Goal: Information Seeking & Learning: Learn about a topic

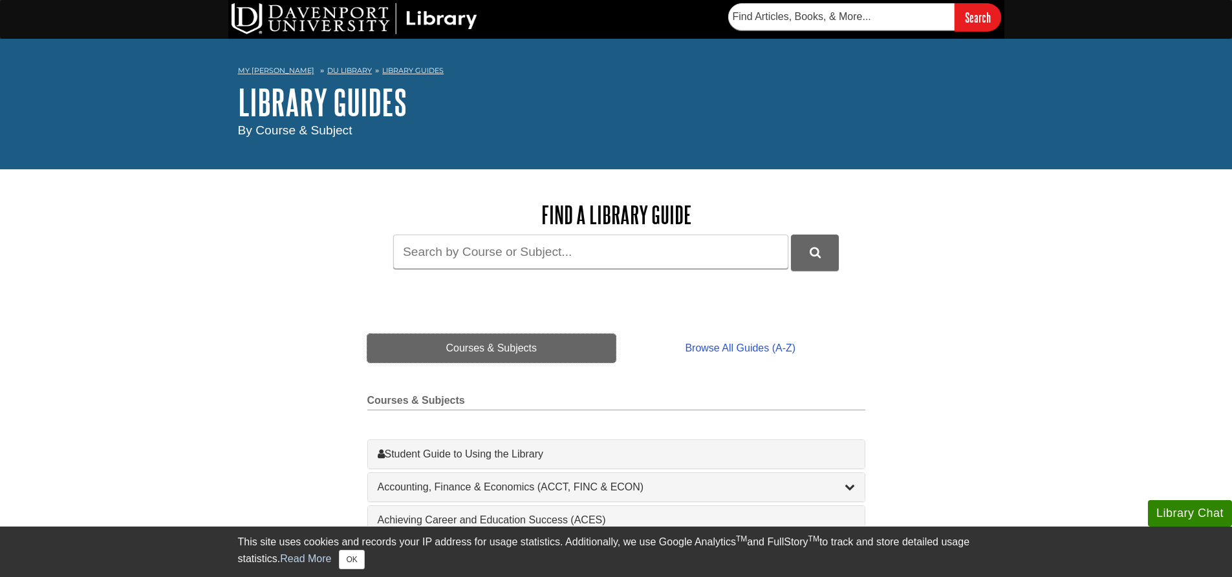
click at [492, 348] on link "Courses & Subjects" at bounding box center [491, 348] width 249 height 28
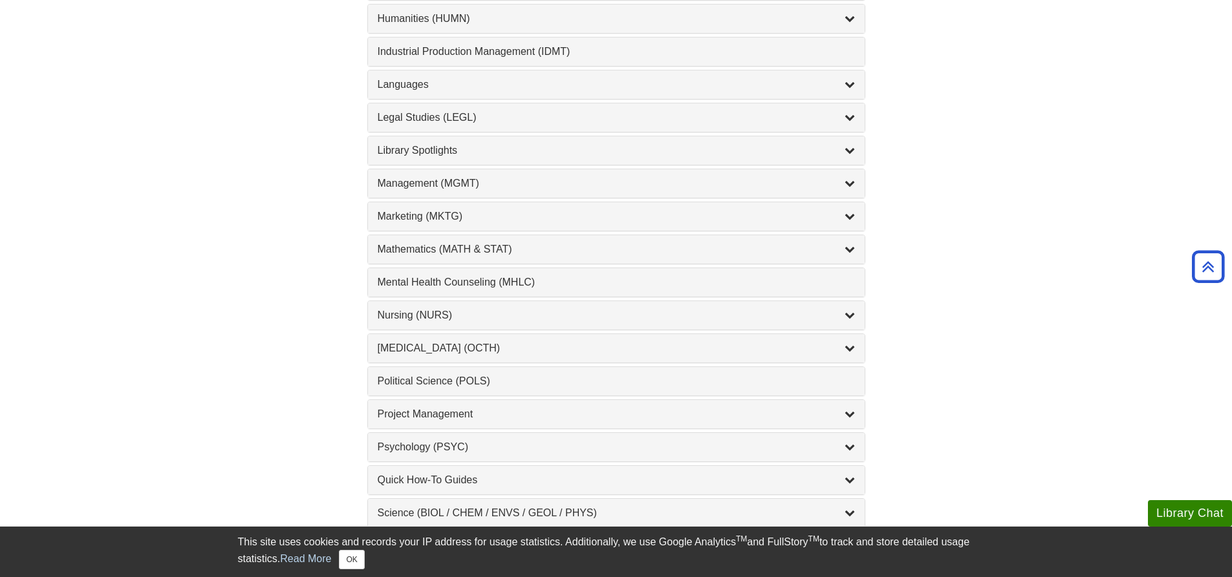
scroll to position [1035, 0]
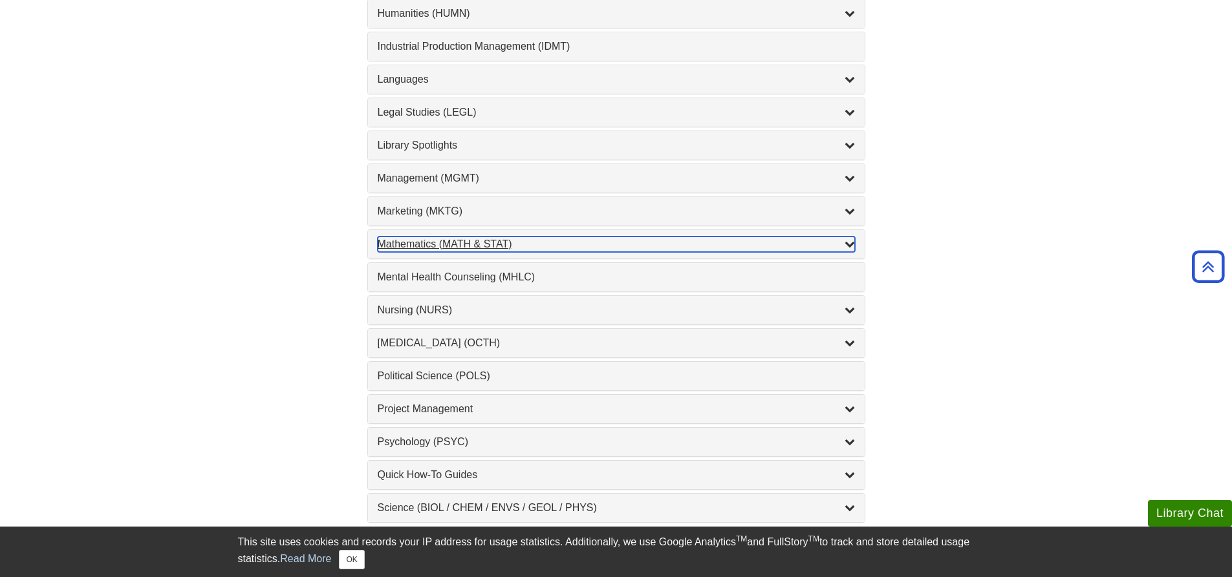
click at [478, 240] on div "Mathematics (MATH & STAT) , 3 guides" at bounding box center [616, 245] width 477 height 16
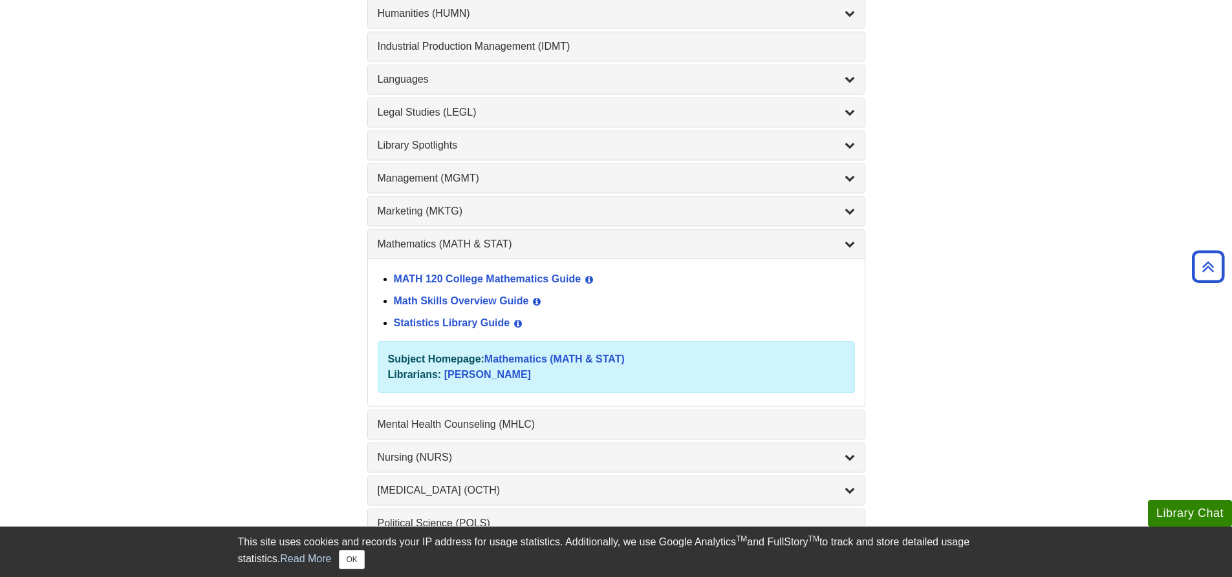
click at [447, 233] on div "Mathematics (MATH & STAT) , 3 guides" at bounding box center [616, 244] width 497 height 28
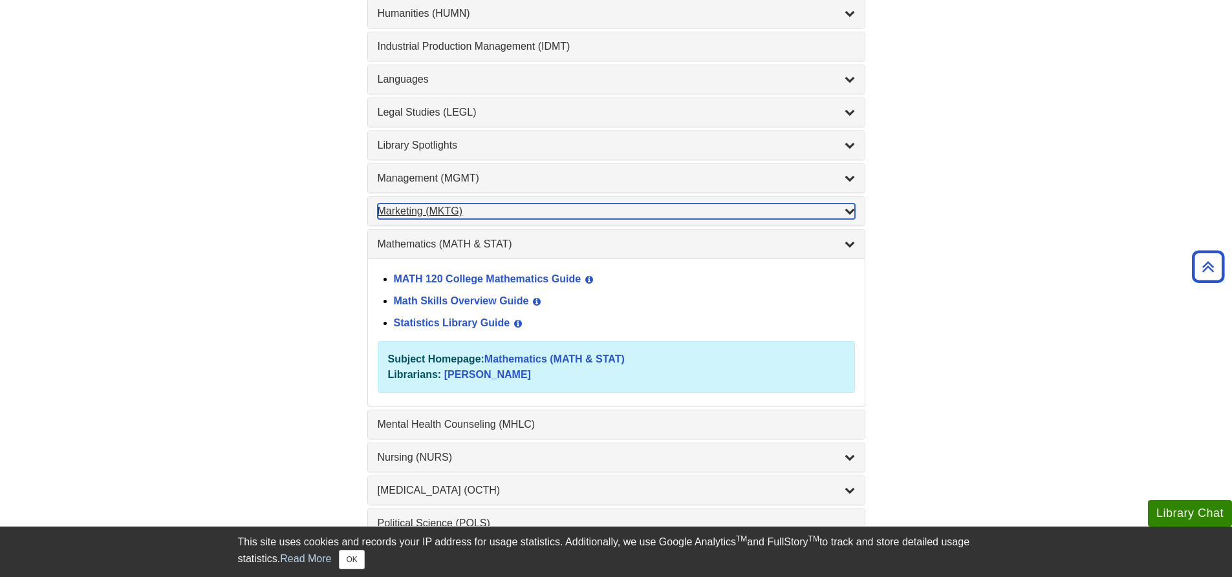
click at [448, 218] on div "Marketing (MKTG) , 4 guides" at bounding box center [616, 212] width 477 height 16
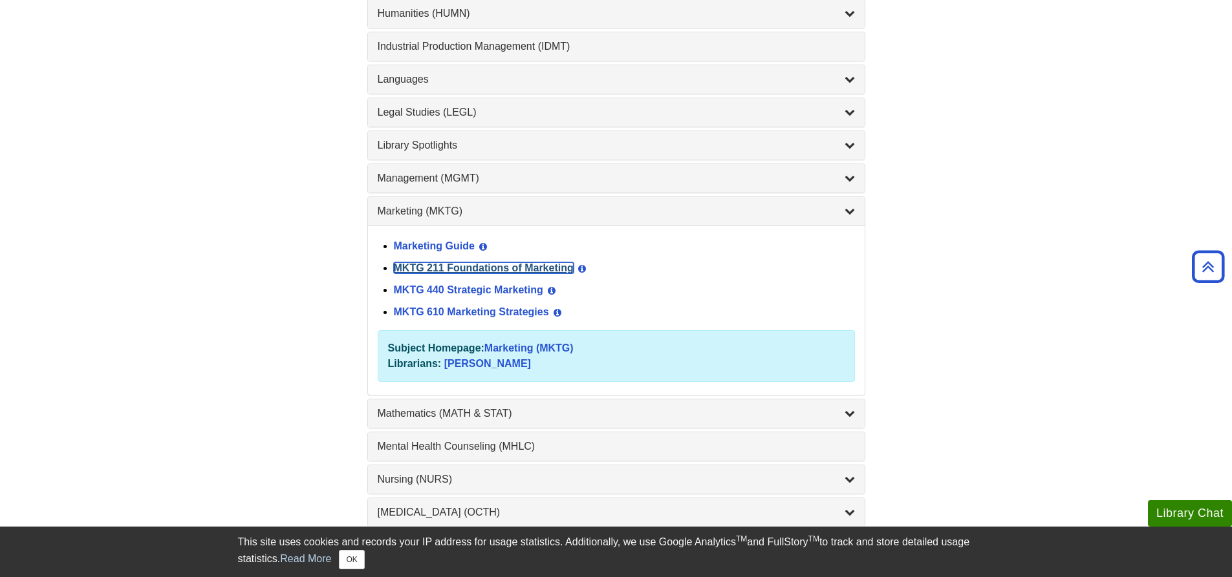
click at [505, 268] on link "MKTG 211 Foundations of Marketing" at bounding box center [484, 268] width 180 height 11
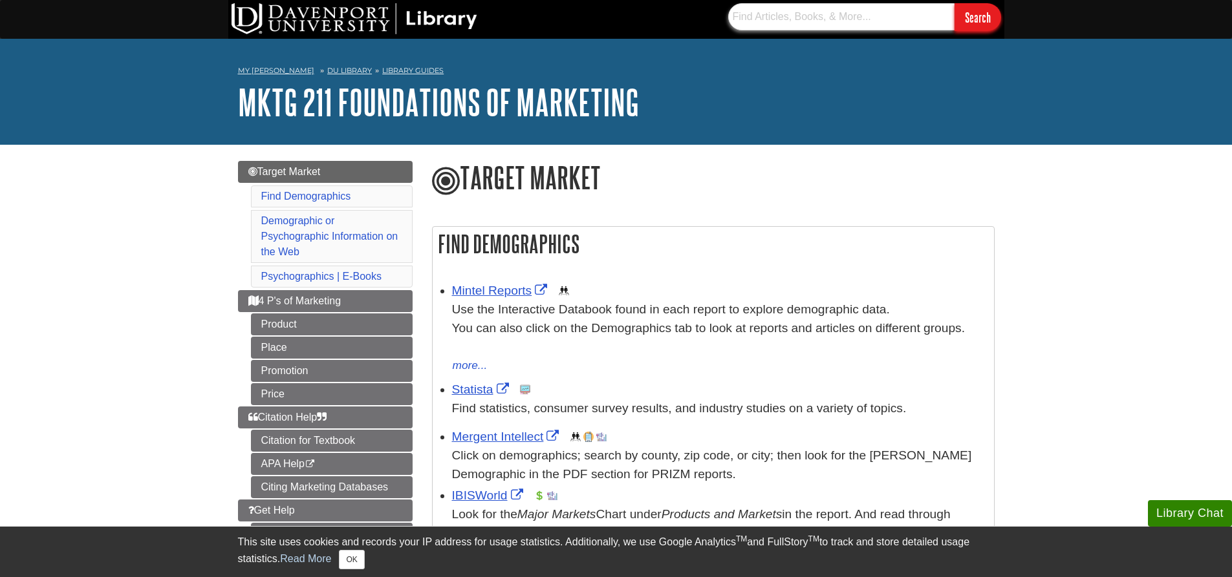
click at [821, 13] on input "text" at bounding box center [841, 16] width 226 height 27
type input "mintel"
click at [954, 3] on input "Search" at bounding box center [977, 17] width 47 height 28
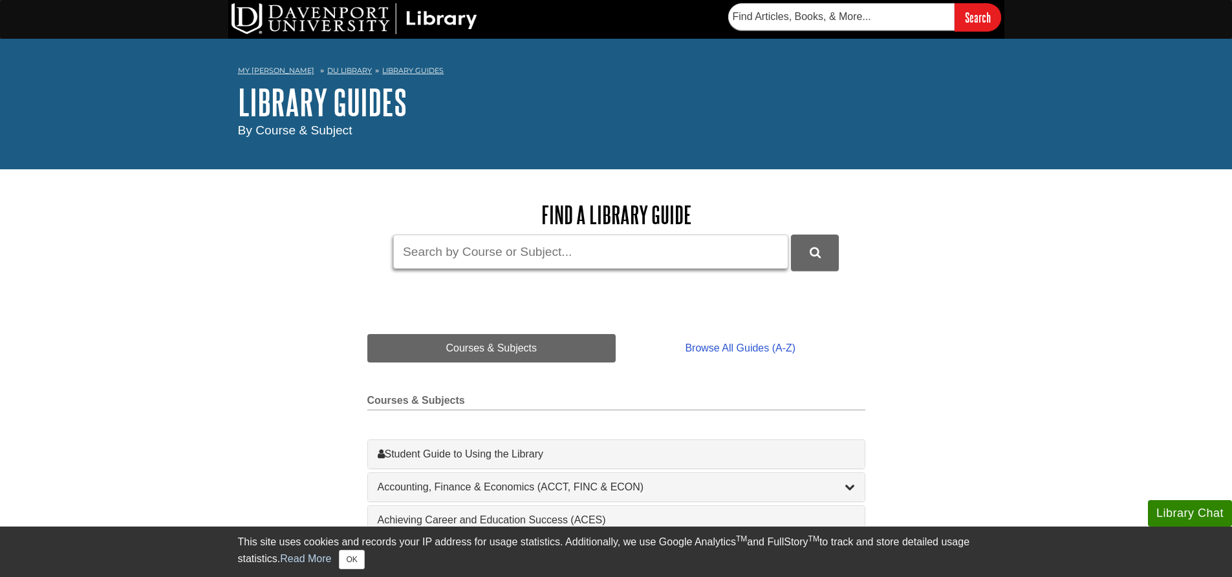
click at [581, 246] on input "Guide Search Terms" at bounding box center [590, 252] width 395 height 34
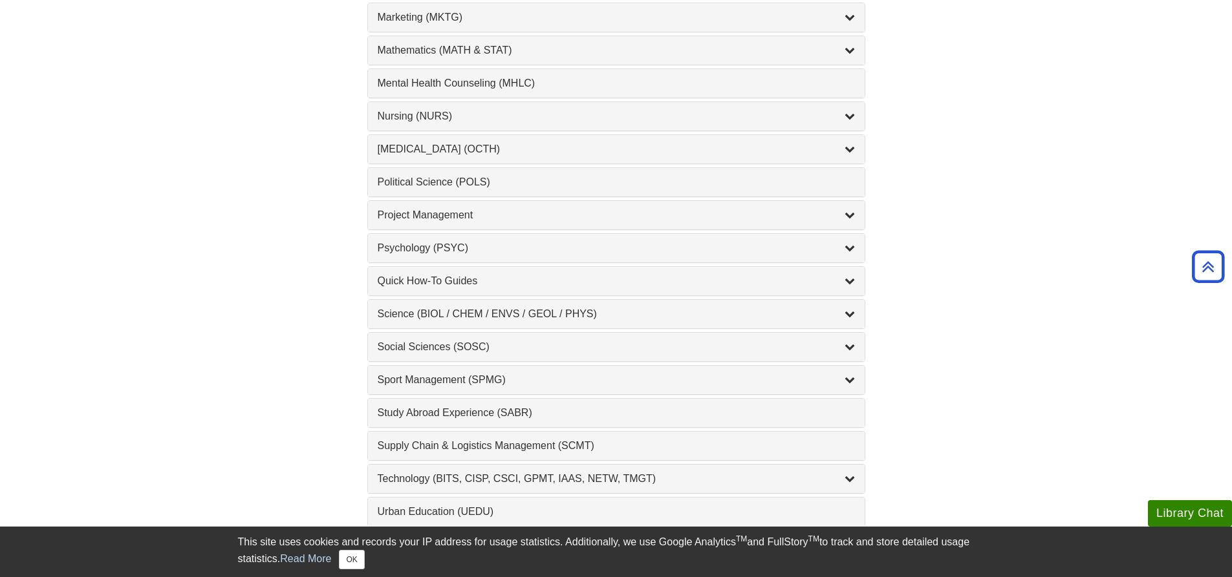
scroll to position [1099, 0]
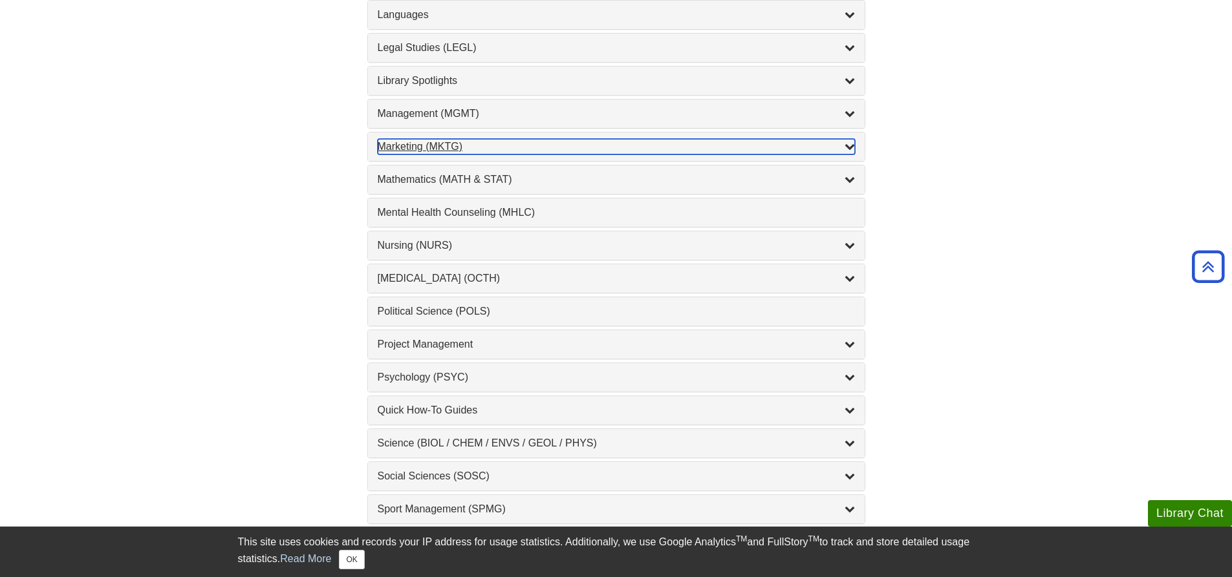
click at [469, 149] on div "Marketing (MKTG) , 4 guides" at bounding box center [616, 147] width 477 height 16
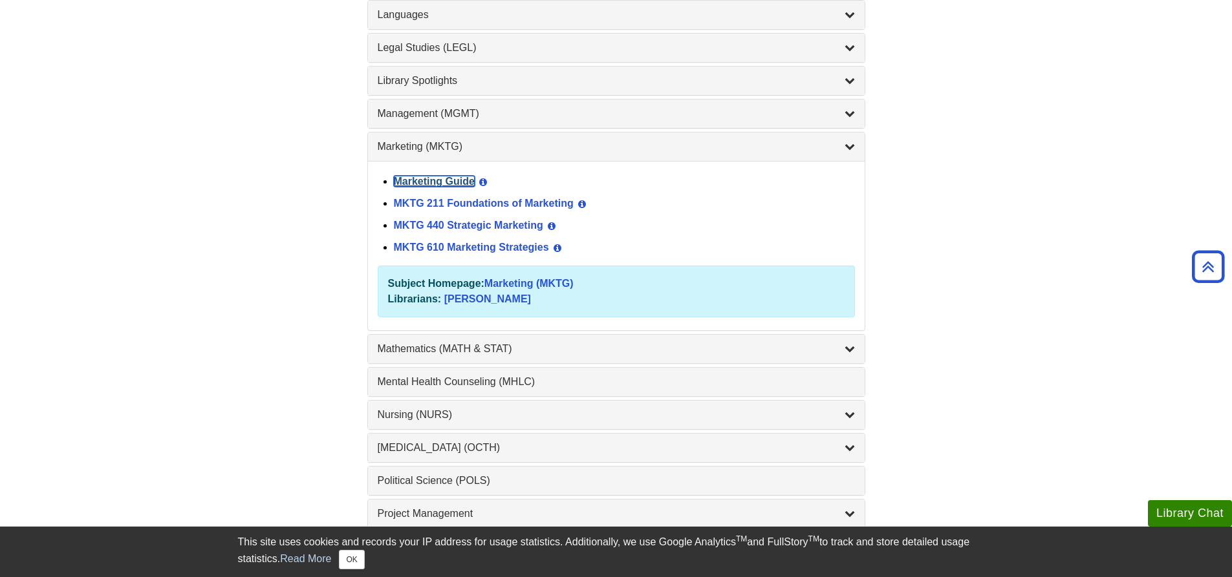
click at [466, 181] on link "Marketing Guide" at bounding box center [434, 181] width 81 height 11
